Goal: Use online tool/utility: Use online tool/utility

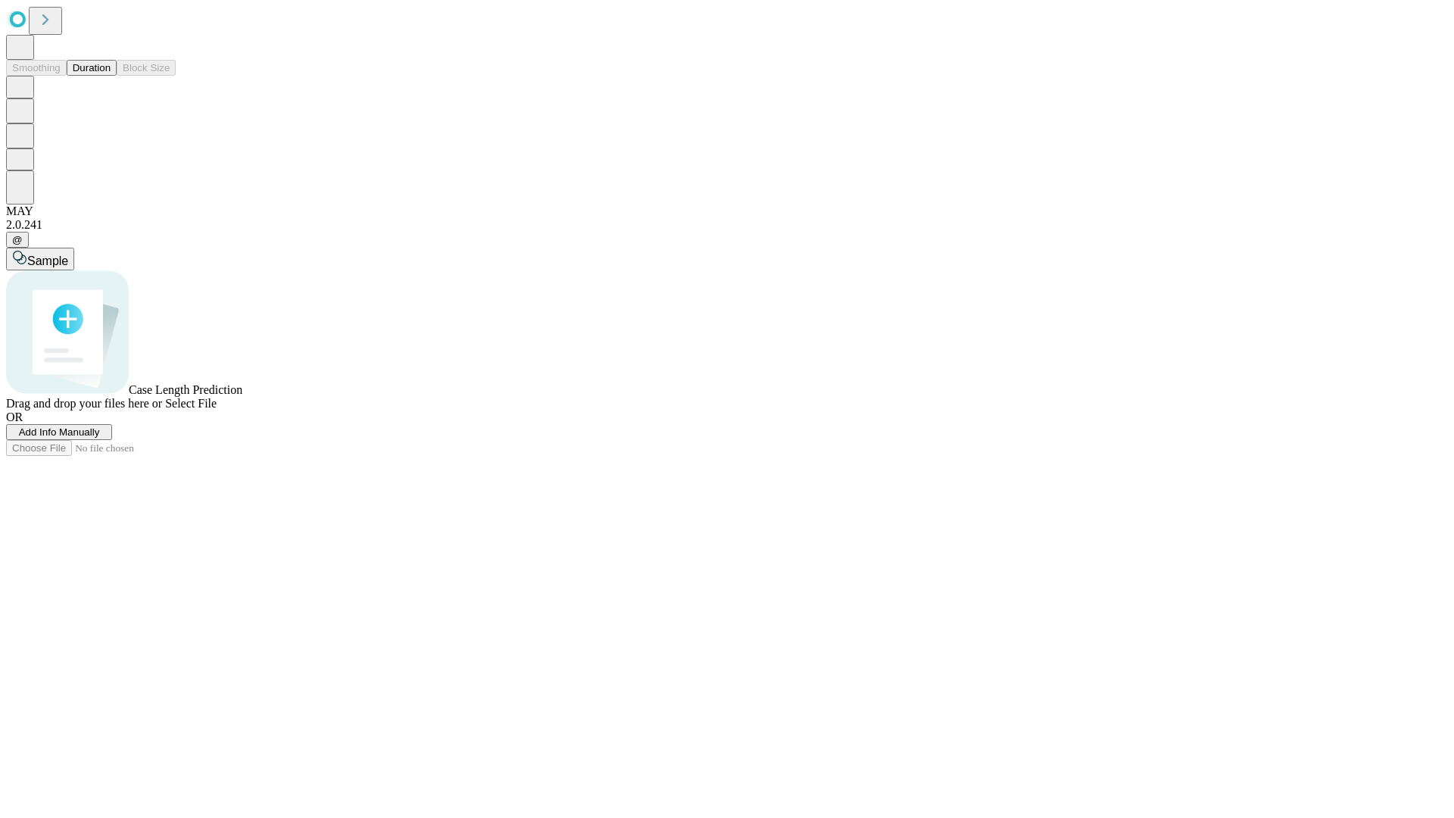
click at [111, 76] on button "Duration" at bounding box center [92, 68] width 50 height 16
click at [217, 410] on span "Select File" at bounding box center [191, 403] width 52 height 13
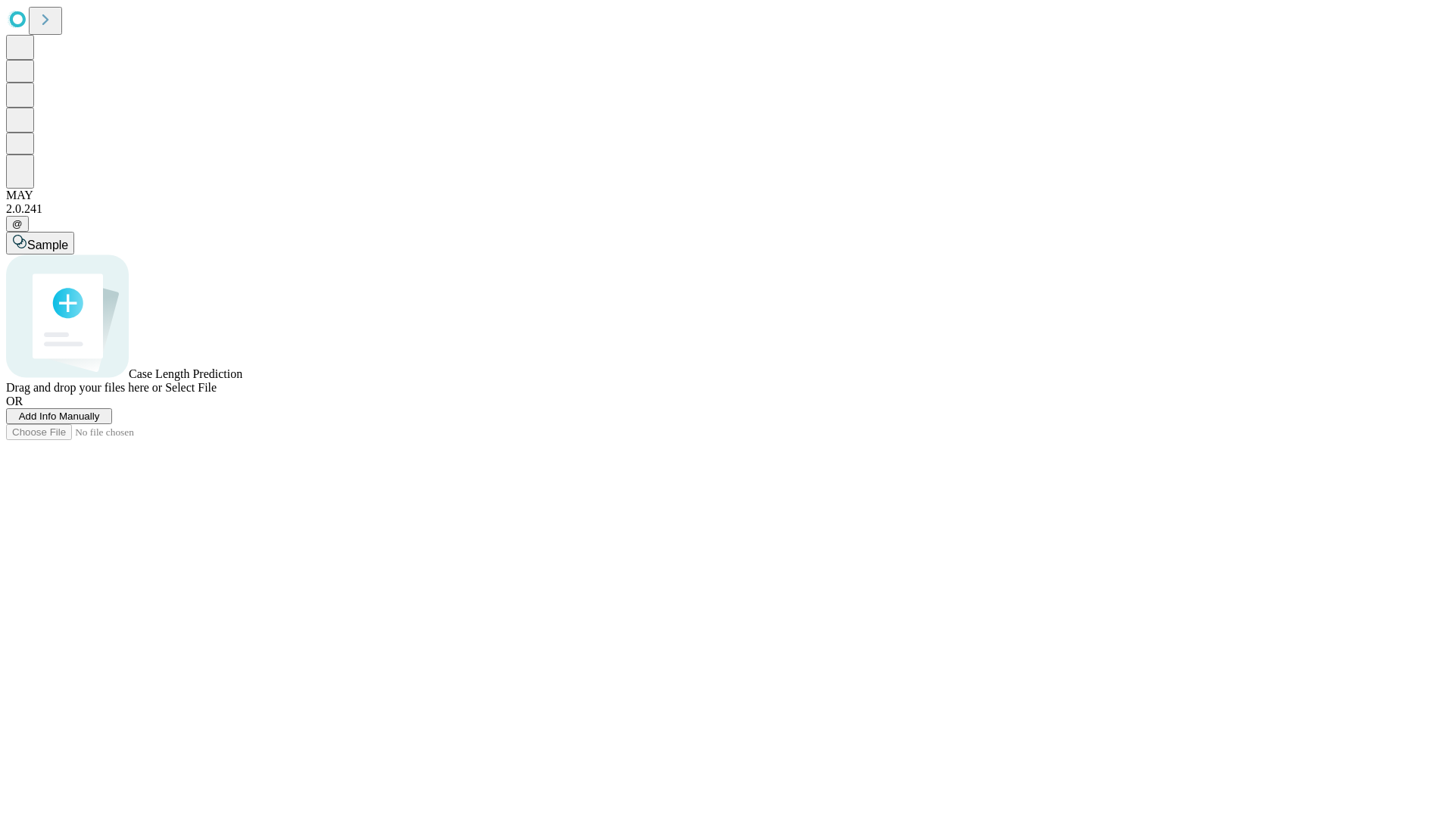
click at [217, 394] on span "Select File" at bounding box center [191, 387] width 52 height 13
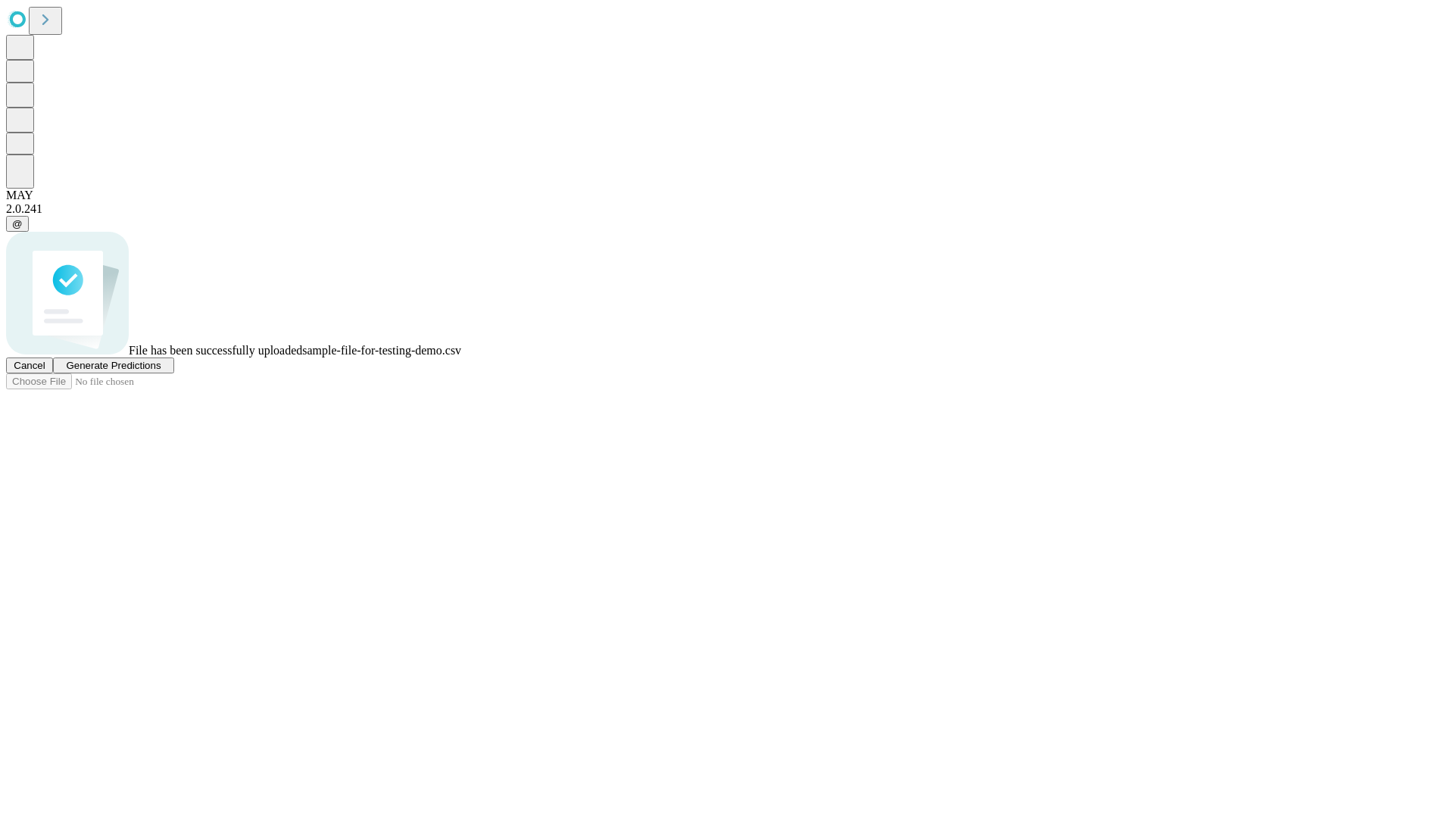
click at [161, 371] on span "Generate Predictions" at bounding box center [113, 365] width 95 height 11
